Goal: Information Seeking & Learning: Learn about a topic

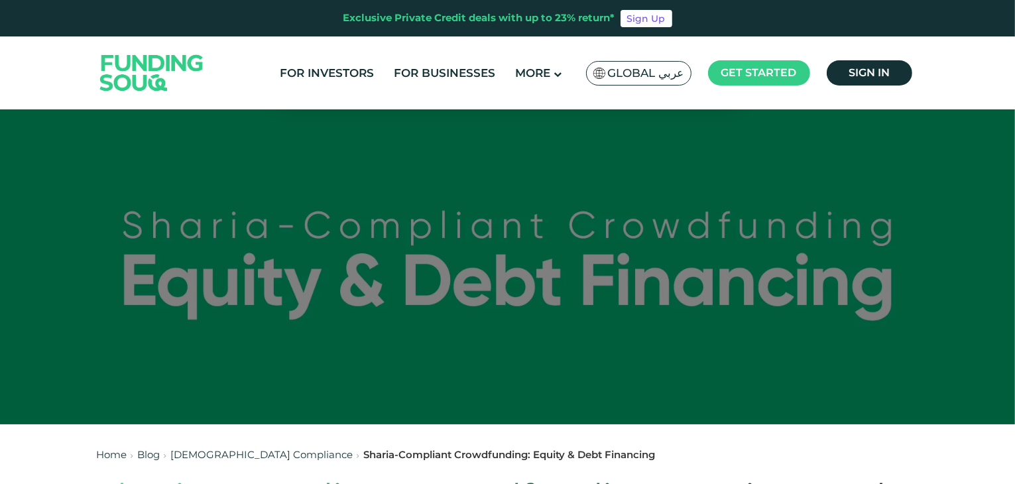
click at [0, 247] on div at bounding box center [507, 265] width 1015 height 318
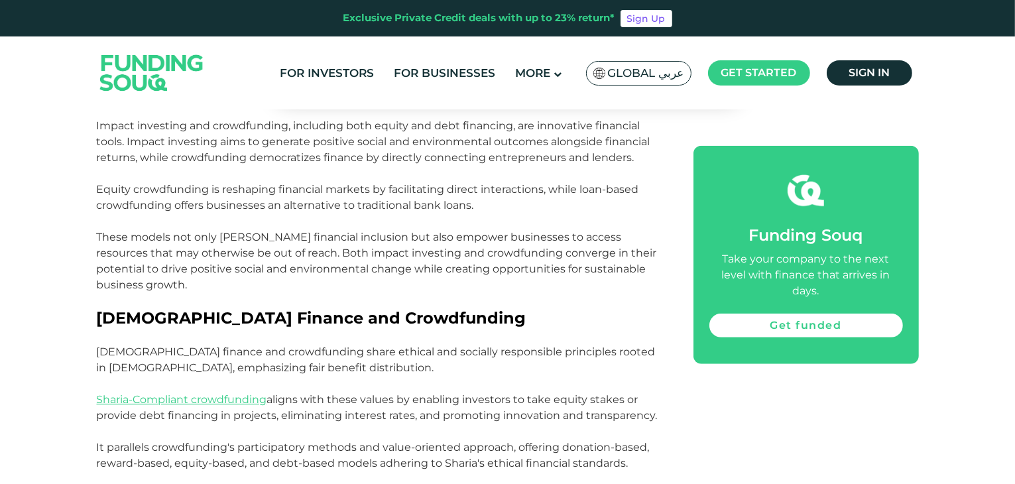
scroll to position [956, 0]
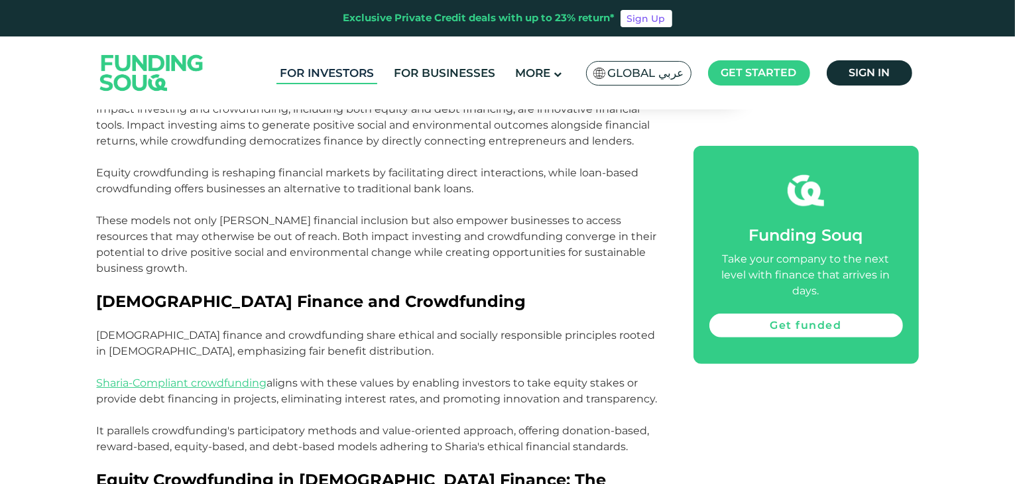
click at [324, 74] on link "For Investors" at bounding box center [326, 73] width 101 height 22
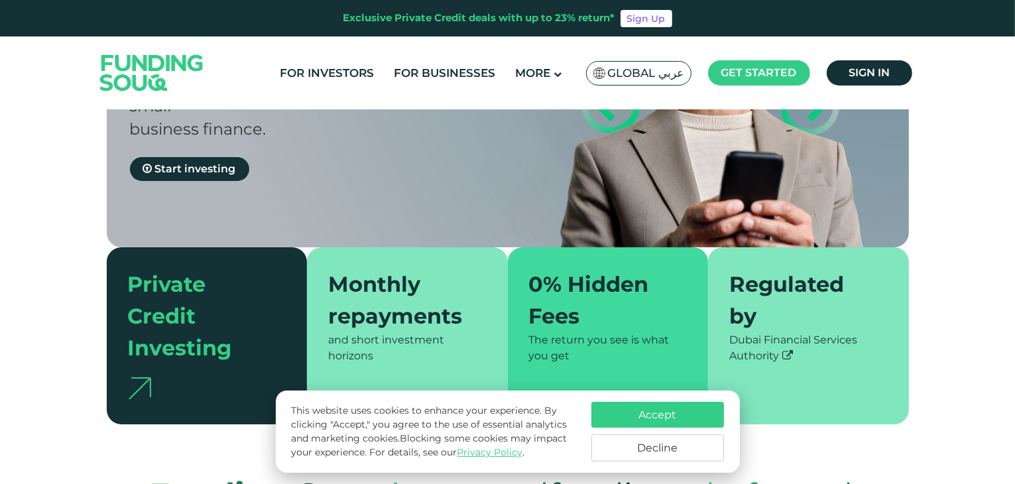
click at [659, 418] on button "Accept" at bounding box center [657, 415] width 133 height 26
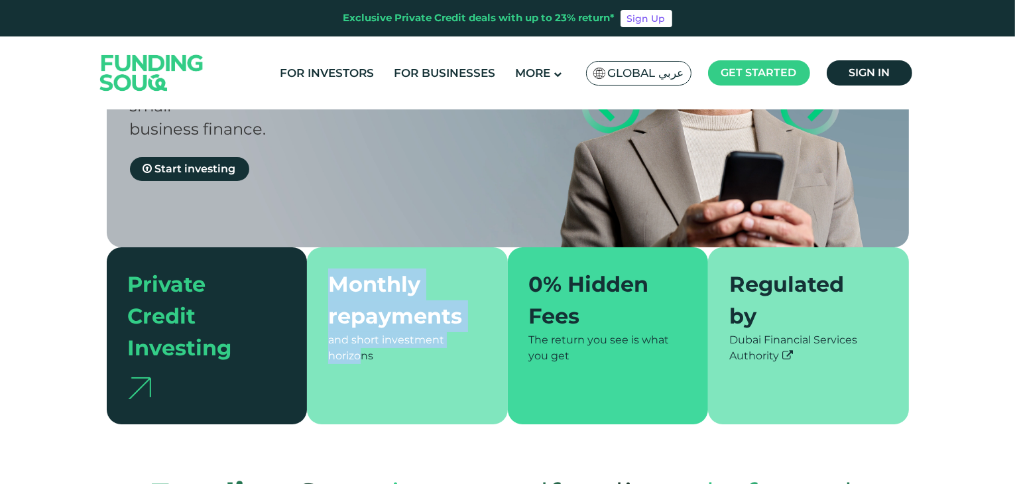
drag, startPoint x: 337, startPoint y: 263, endPoint x: 447, endPoint y: 319, distance: 123.3
click at [447, 319] on div "Monthly repayments and short investment horizons" at bounding box center [407, 335] width 201 height 177
click at [447, 332] on div "and short investment horizons" at bounding box center [407, 348] width 158 height 32
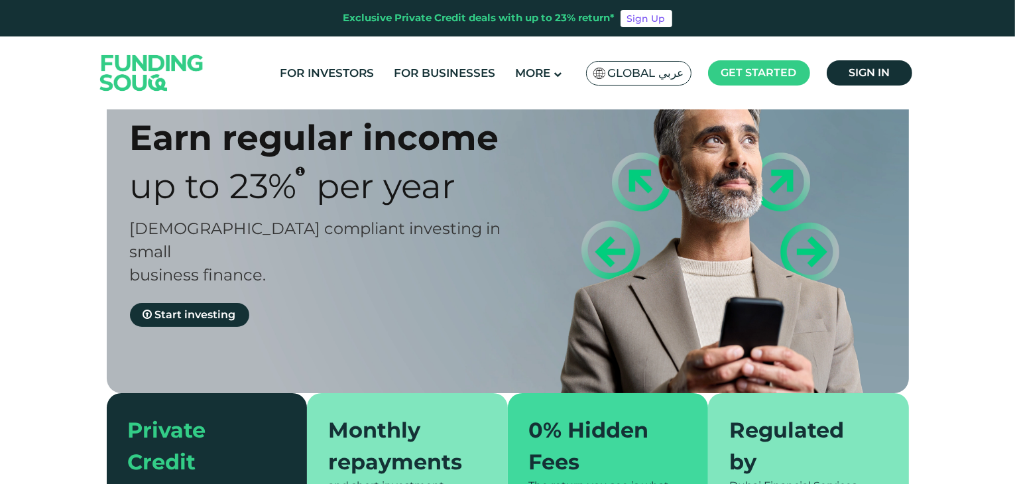
scroll to position [70, 0]
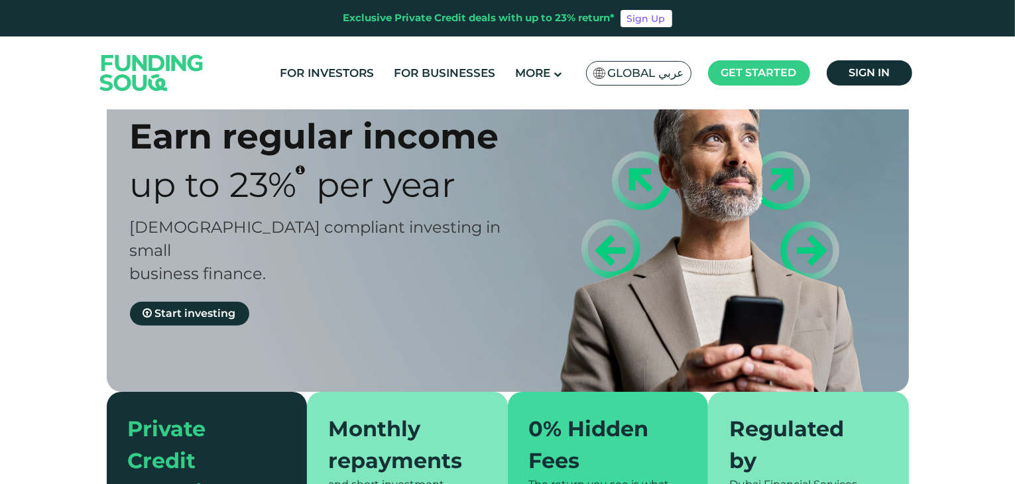
click at [188, 303] on div "Earn regular income Up to 23% Per Year Sharia compliant investing in small busi…" at bounding box center [518, 220] width 802 height 343
click at [167, 307] on span "Start investing" at bounding box center [195, 313] width 81 height 13
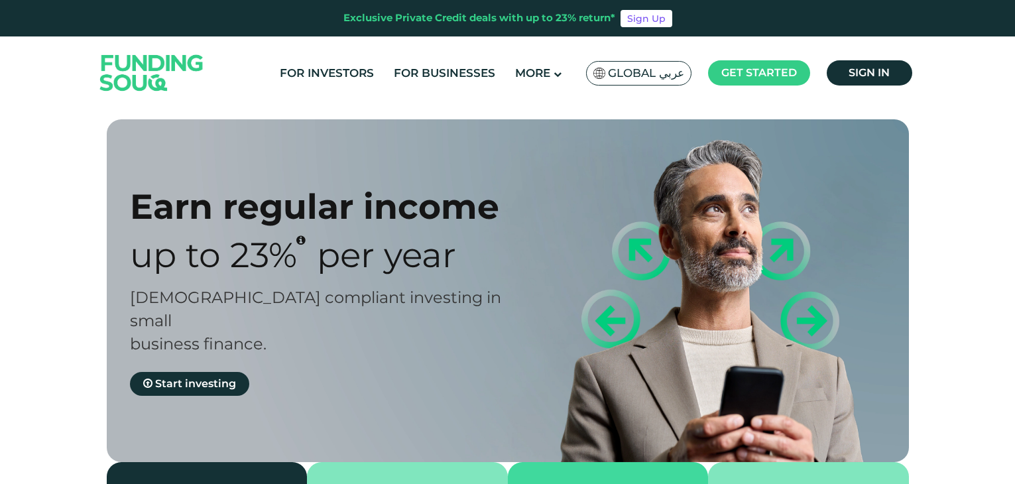
scroll to position [70, 0]
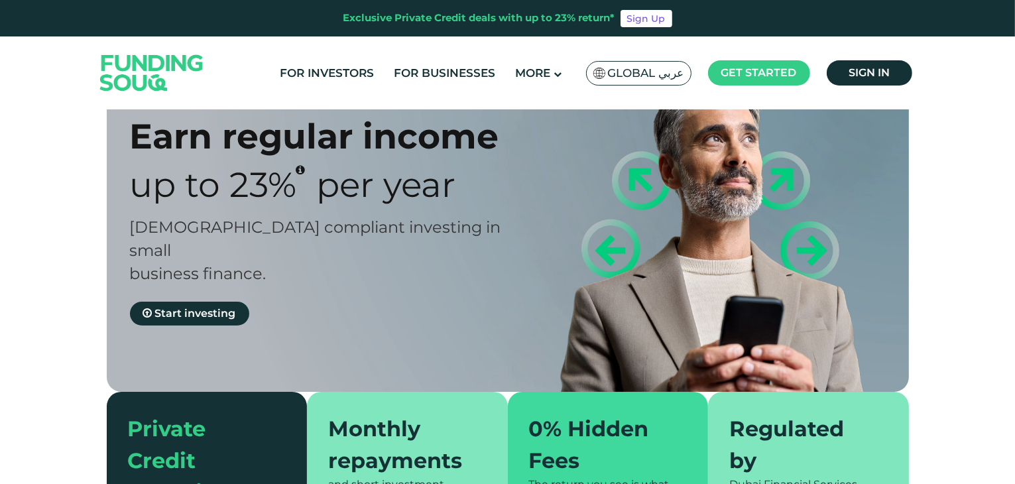
type tc-range-slider "4"
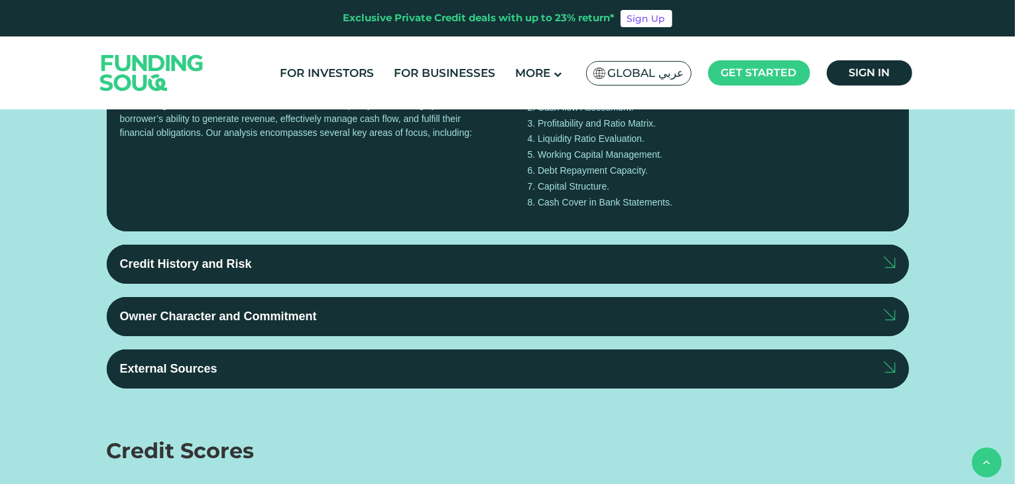
scroll to position [1449, 0]
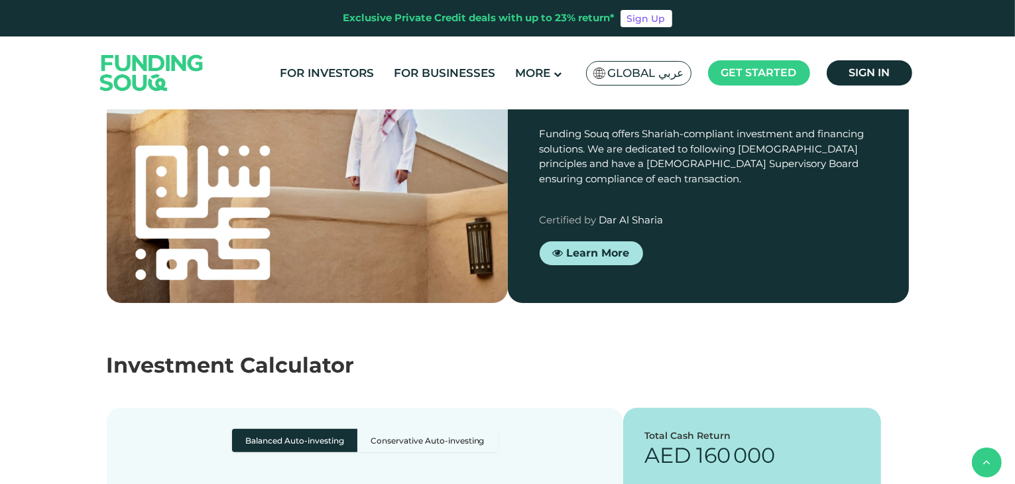
drag, startPoint x: 400, startPoint y: 280, endPoint x: 427, endPoint y: 288, distance: 28.3
drag, startPoint x: 443, startPoint y: 290, endPoint x: 424, endPoint y: 327, distance: 40.9
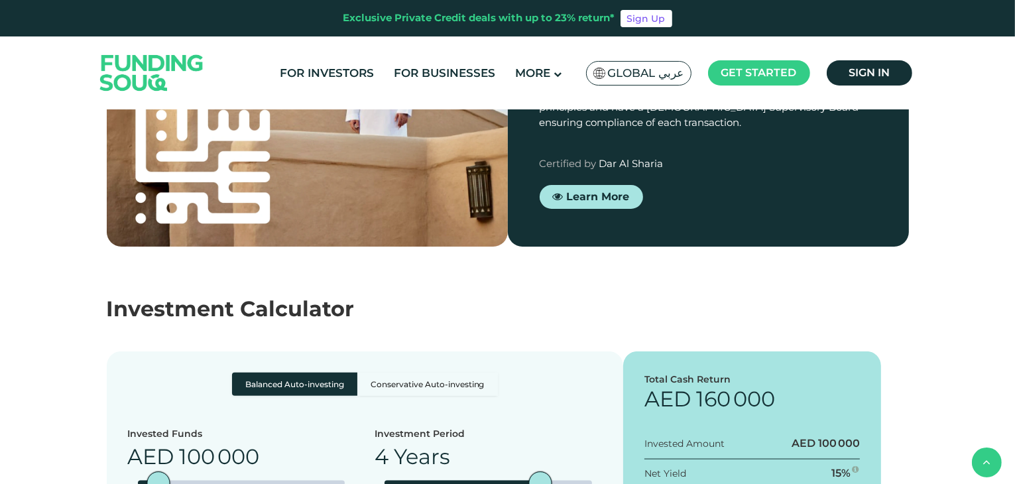
scroll to position [1506, 0]
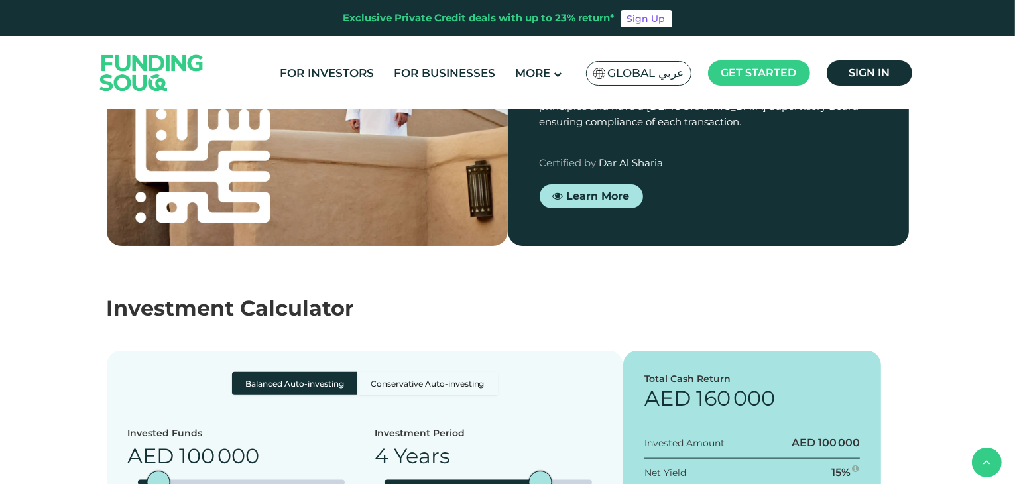
drag, startPoint x: 563, startPoint y: 223, endPoint x: 659, endPoint y: 292, distance: 119.2
drag, startPoint x: 757, startPoint y: 199, endPoint x: 841, endPoint y: 233, distance: 89.8
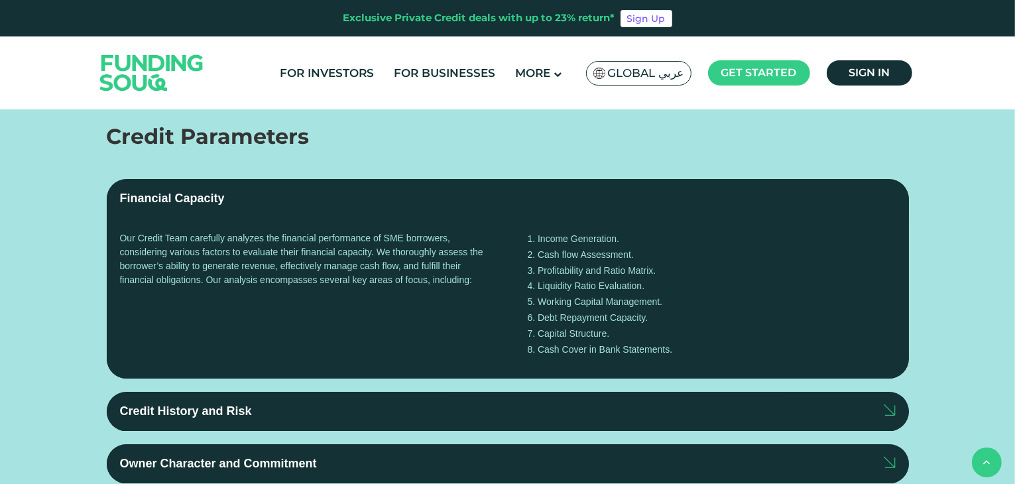
scroll to position [2622, 0]
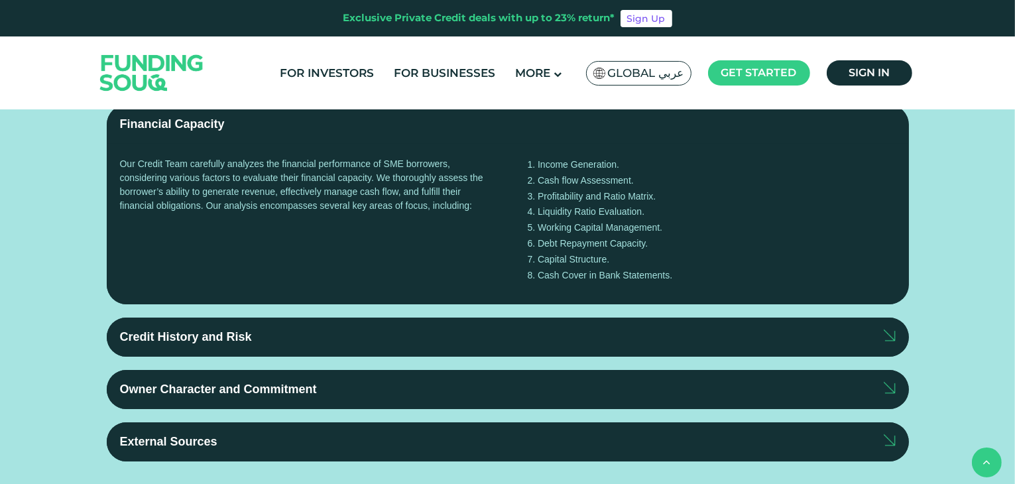
drag, startPoint x: 164, startPoint y: 251, endPoint x: 201, endPoint y: 258, distance: 37.0
drag, startPoint x: 201, startPoint y: 258, endPoint x: 282, endPoint y: 263, distance: 81.0
drag, startPoint x: 282, startPoint y: 263, endPoint x: 349, endPoint y: 268, distance: 67.8
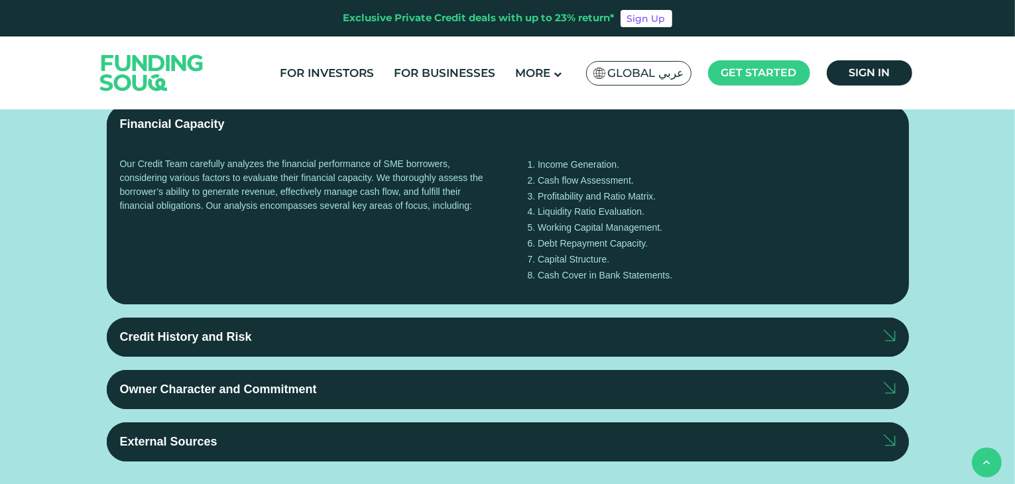
drag, startPoint x: 349, startPoint y: 268, endPoint x: 344, endPoint y: 256, distance: 13.1
type tc-range-slider "10000"
drag, startPoint x: 344, startPoint y: 256, endPoint x: 89, endPoint y: 260, distance: 255.2
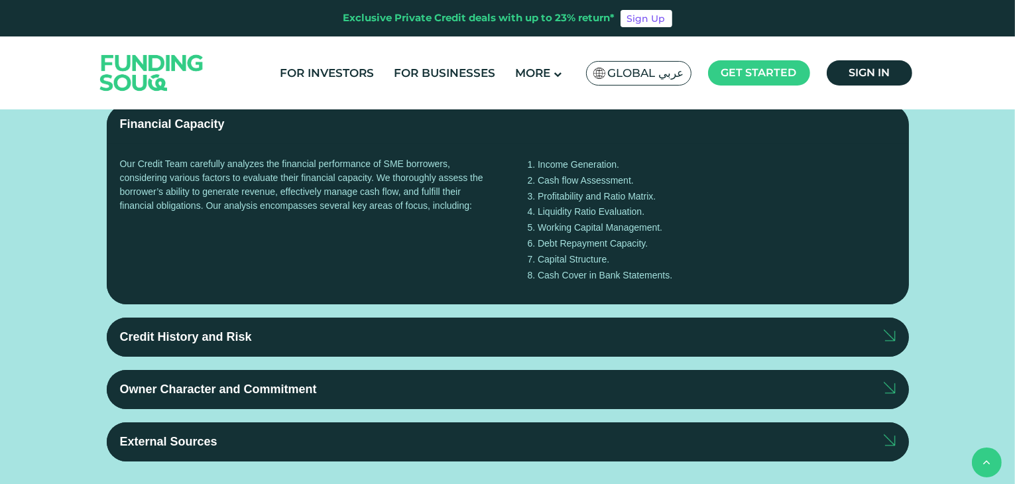
type tc-range-slider "30000"
drag, startPoint x: 165, startPoint y: 258, endPoint x: 146, endPoint y: 260, distance: 19.4
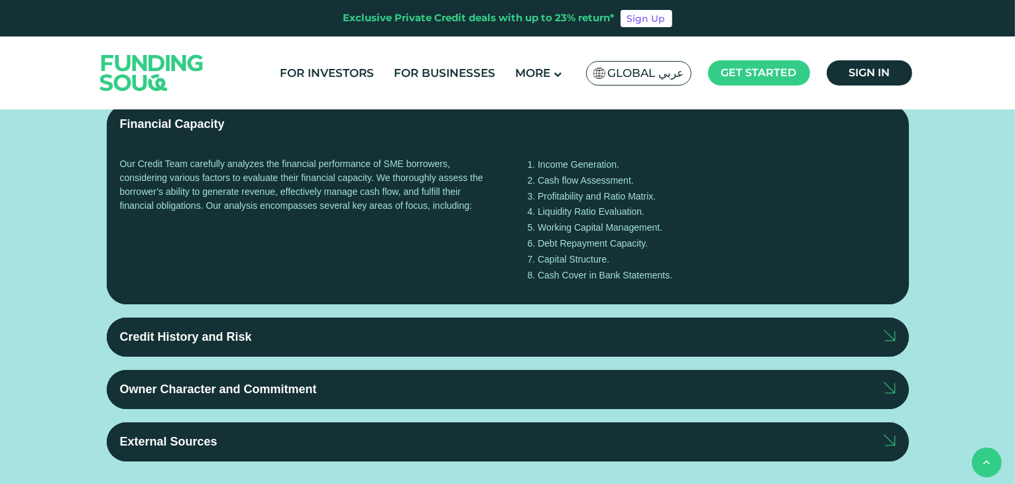
radio input "true"
drag, startPoint x: 534, startPoint y: 255, endPoint x: 604, endPoint y: 259, distance: 70.4
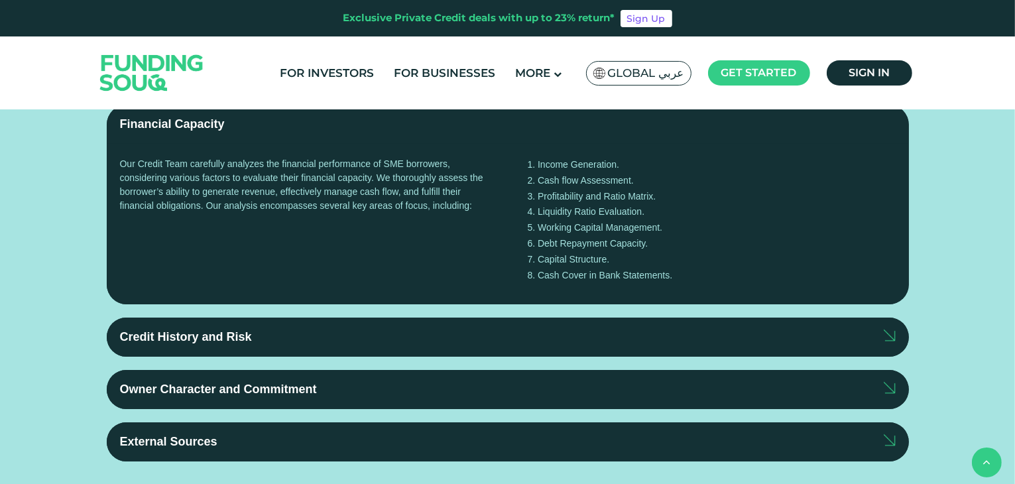
drag, startPoint x: 586, startPoint y: 257, endPoint x: 436, endPoint y: 279, distance: 152.0
drag, startPoint x: 439, startPoint y: 260, endPoint x: 471, endPoint y: 261, distance: 32.5
type tc-range-slider "5"
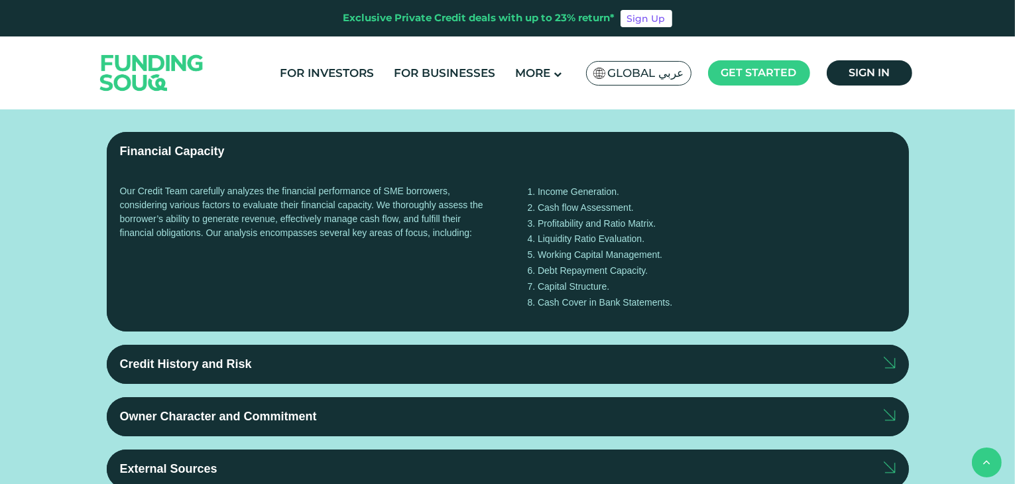
scroll to position [2598, 0]
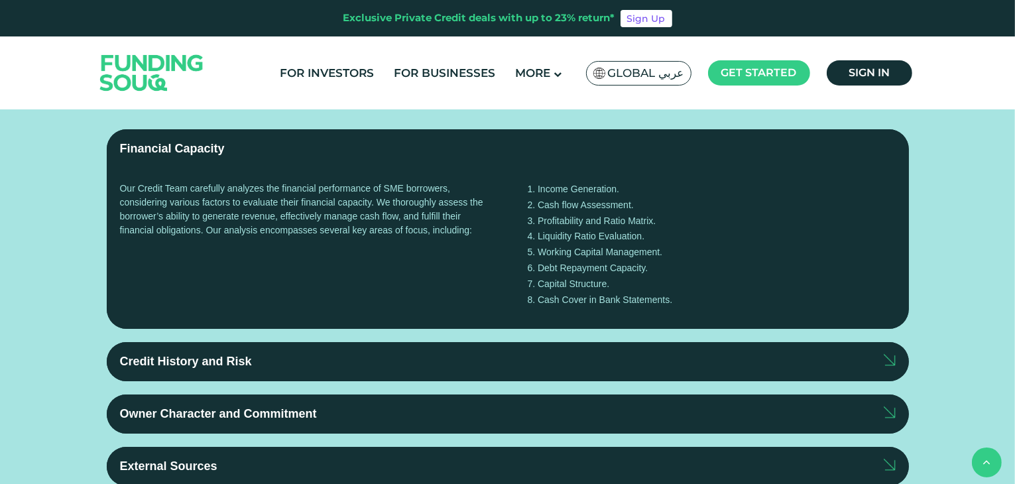
radio input "true"
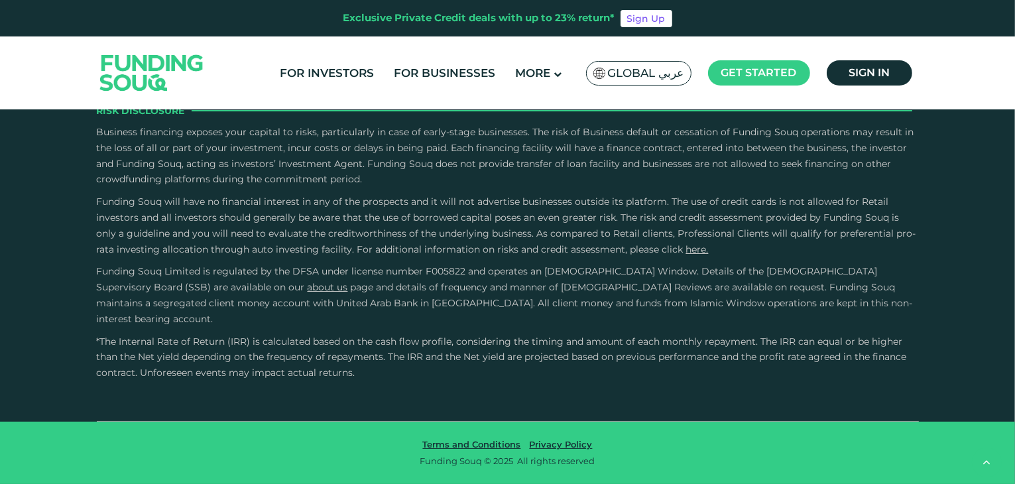
scroll to position [4031, 0]
